Goal: Information Seeking & Learning: Learn about a topic

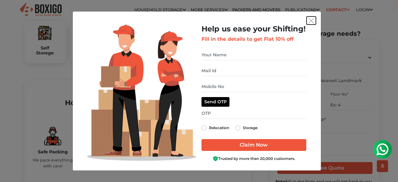
click at [313, 22] on img "get free quote dialog" at bounding box center [311, 21] width 6 height 6
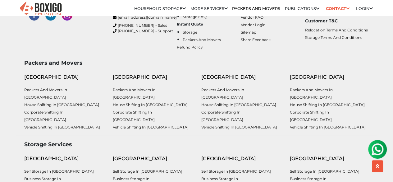
scroll to position [2496, 0]
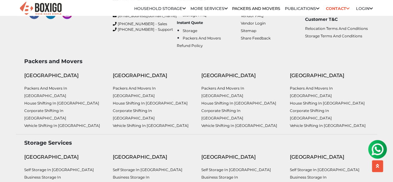
click at [0, 0] on link "Household Storage in [GEOGRAPHIC_DATA]" at bounding box center [0, 0] width 0 height 0
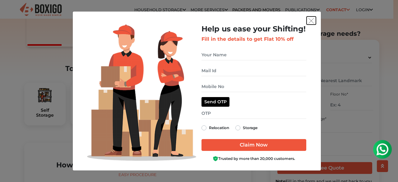
click at [311, 22] on img "get free quote dialog" at bounding box center [311, 21] width 6 height 6
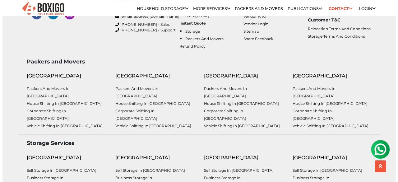
scroll to position [2634, 0]
